Goal: Information Seeking & Learning: Find specific page/section

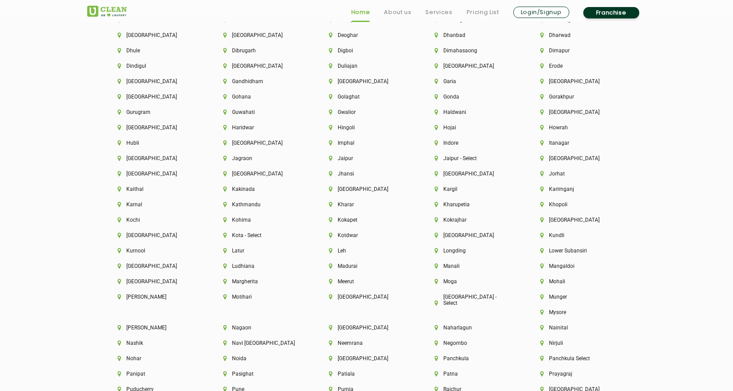
scroll to position [2112, 0]
click at [128, 234] on li "[GEOGRAPHIC_DATA]" at bounding box center [155, 235] width 76 height 6
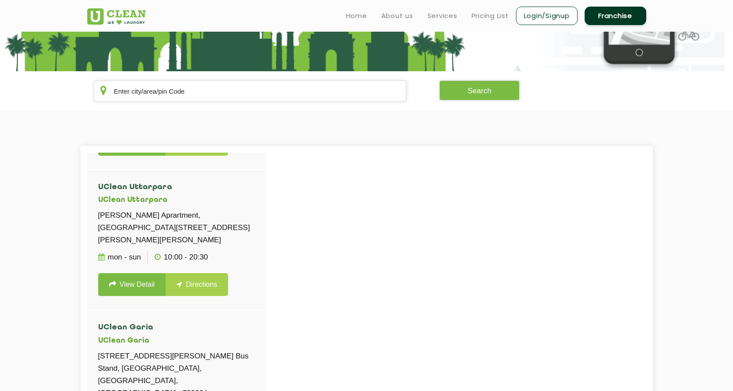
scroll to position [2904, 0]
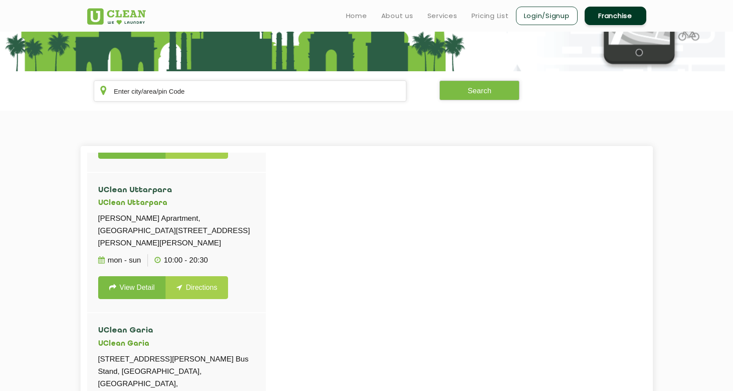
click at [125, 26] on link "View Detail" at bounding box center [132, 14] width 68 height 23
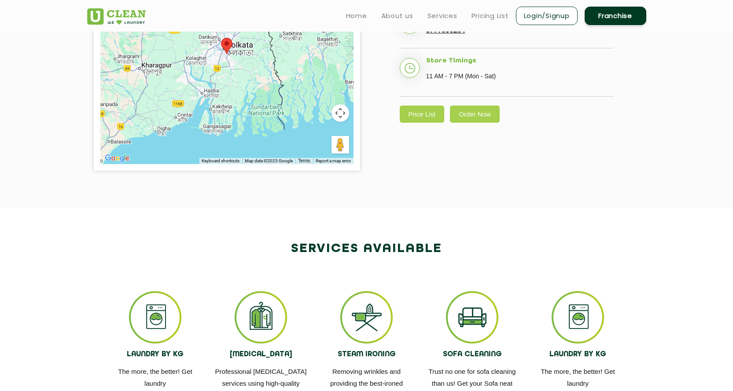
scroll to position [147, 0]
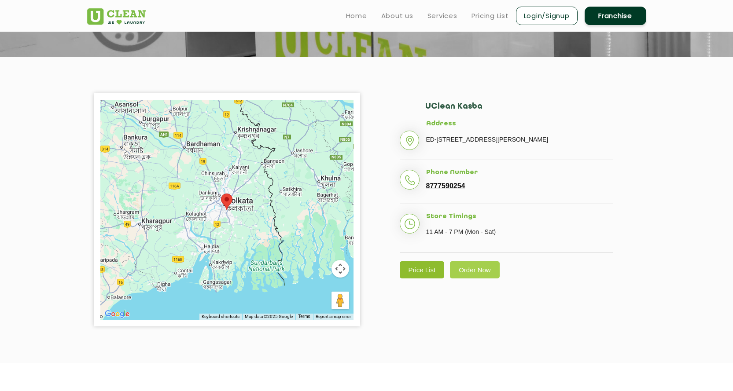
click at [419, 279] on link "Price List" at bounding box center [422, 269] width 45 height 17
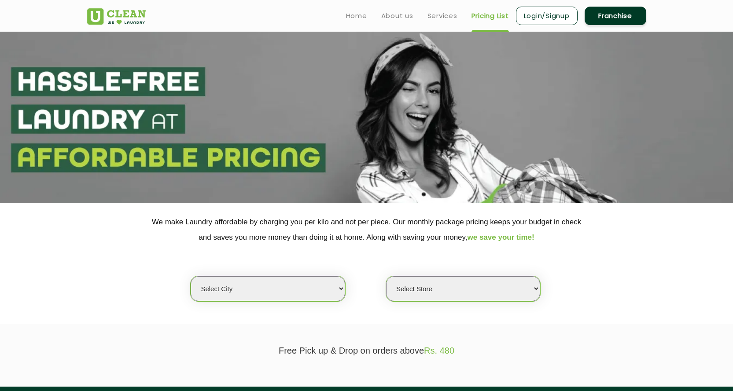
click at [330, 280] on select "Select city [GEOGRAPHIC_DATA] [GEOGRAPHIC_DATA] [GEOGRAPHIC_DATA] [GEOGRAPHIC_D…" at bounding box center [268, 288] width 154 height 25
select select "8"
click at [191, 276] on select "Select city [GEOGRAPHIC_DATA] [GEOGRAPHIC_DATA] [GEOGRAPHIC_DATA] [GEOGRAPHIC_D…" at bounding box center [268, 288] width 154 height 25
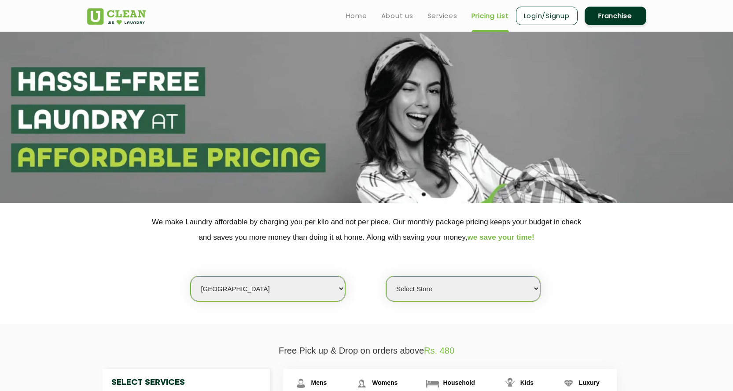
click at [526, 290] on select "Select Store [GEOGRAPHIC_DATA] [GEOGRAPHIC_DATA] [GEOGRAPHIC_DATA] [GEOGRAPHIC_…" at bounding box center [463, 288] width 154 height 25
select select "488"
click at [386, 276] on select "Select Store [GEOGRAPHIC_DATA] [GEOGRAPHIC_DATA] [GEOGRAPHIC_DATA] [GEOGRAPHIC_…" at bounding box center [463, 288] width 154 height 25
